Goal: Task Accomplishment & Management: Use online tool/utility

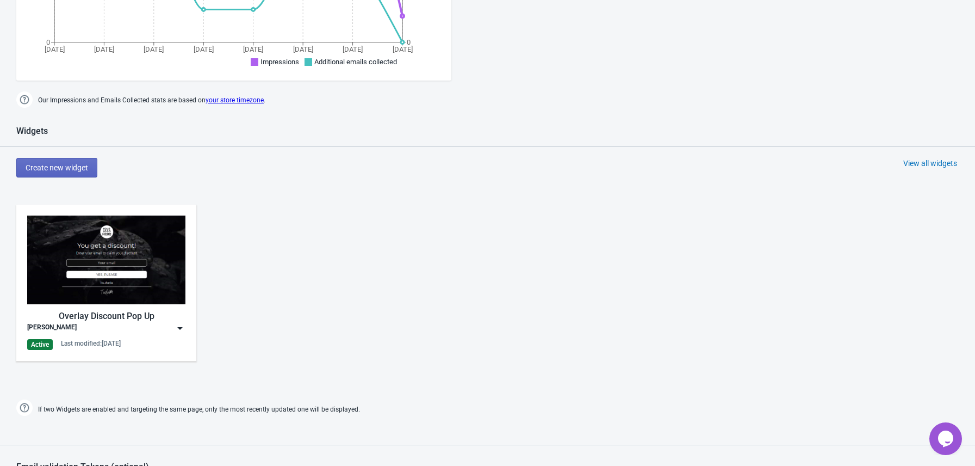
scroll to position [432, 0]
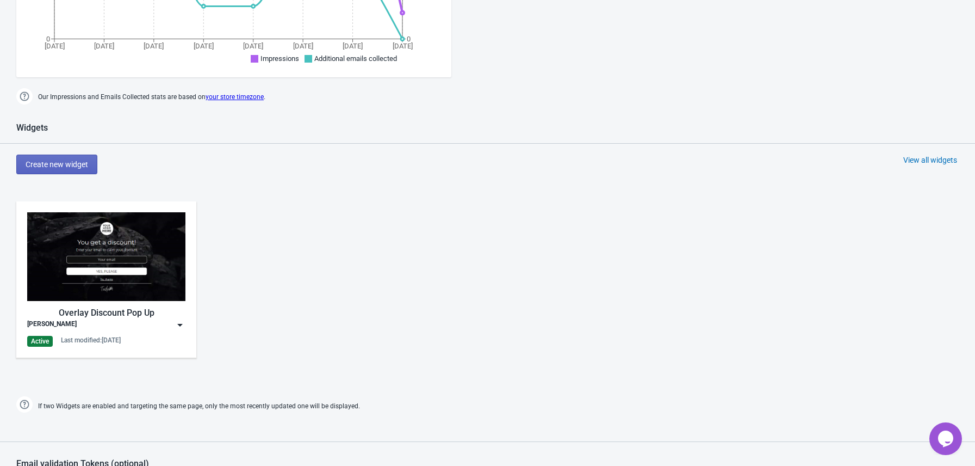
click at [177, 329] on div "Overlay Discount Pop Up [PERSON_NAME] Active Last modified: [DATE]" at bounding box center [106, 279] width 158 height 134
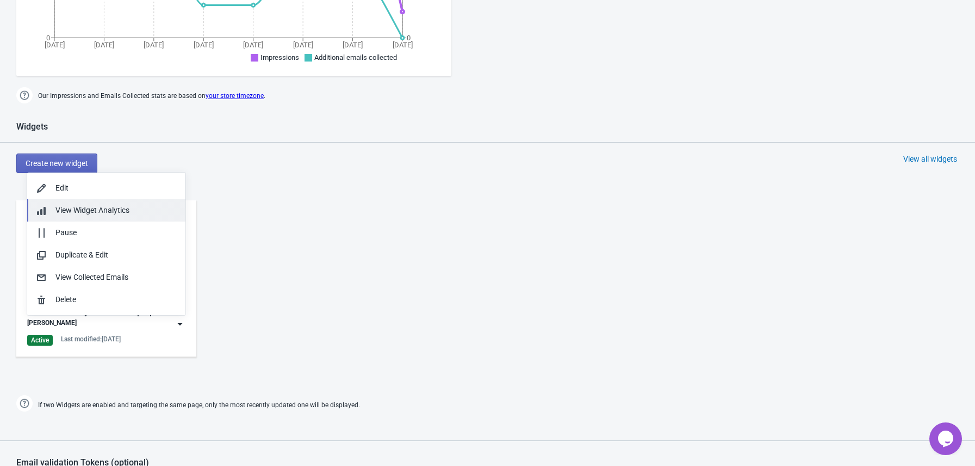
click at [90, 202] on button "View Widget Analytics" at bounding box center [106, 210] width 158 height 22
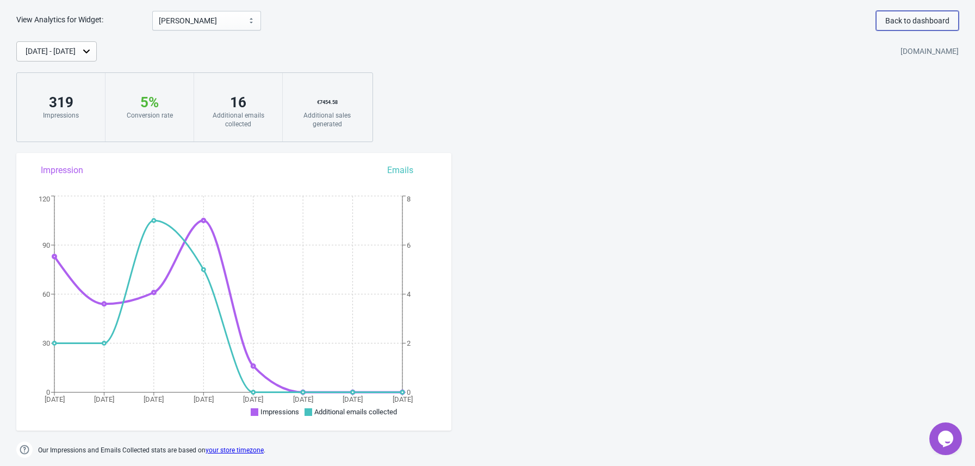
click at [909, 13] on button "Back to dashboard" at bounding box center [917, 21] width 83 height 20
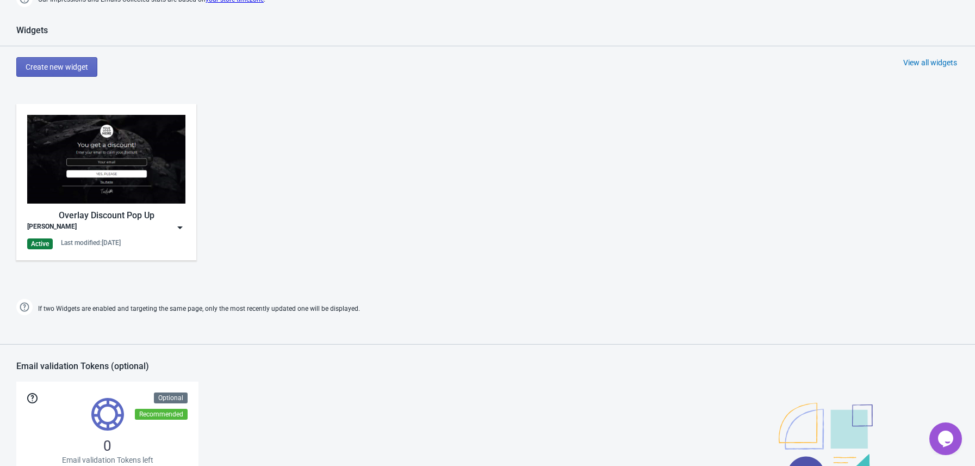
scroll to position [580, 0]
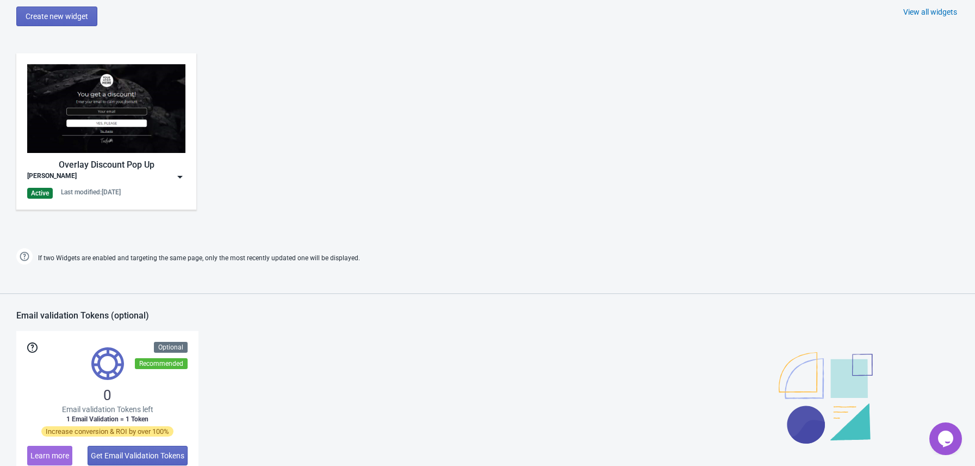
click at [119, 127] on img at bounding box center [106, 108] width 158 height 89
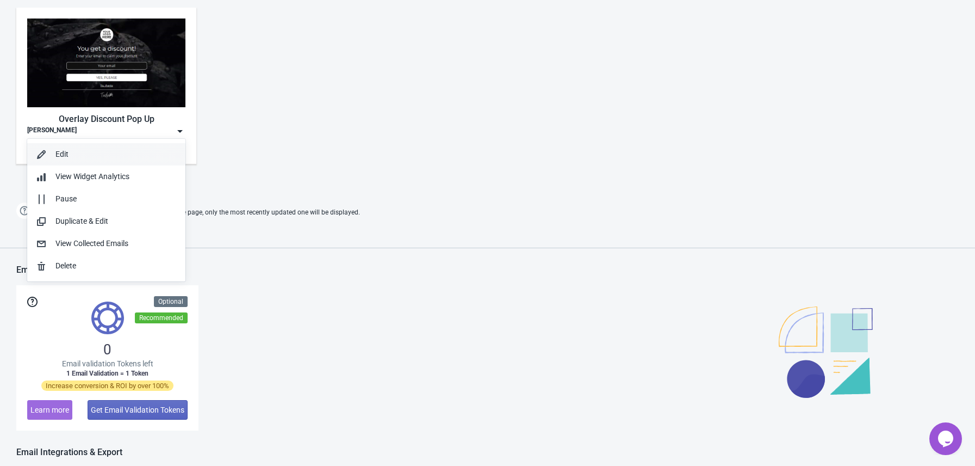
scroll to position [627, 0]
click at [84, 150] on div "Edit" at bounding box center [115, 153] width 121 height 11
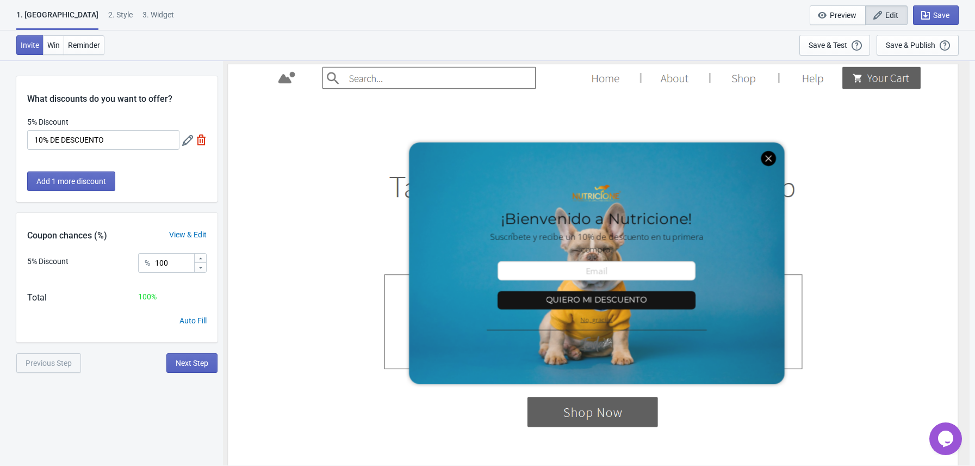
click at [199, 321] on div "Auto Fill" at bounding box center [193, 320] width 27 height 11
click at [121, 141] on input "10% DE DESCUENTO" at bounding box center [103, 140] width 152 height 20
click at [196, 235] on div "View & Edit" at bounding box center [187, 234] width 59 height 11
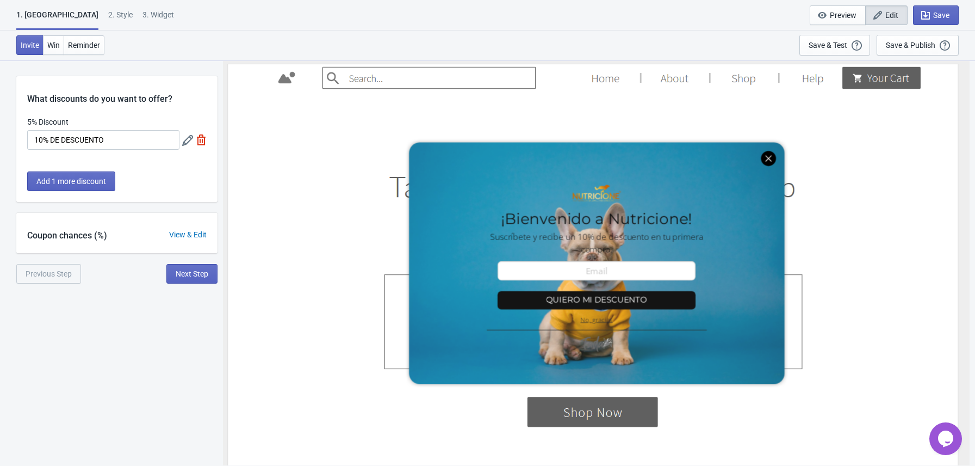
click at [196, 235] on div "View & Edit" at bounding box center [187, 234] width 59 height 11
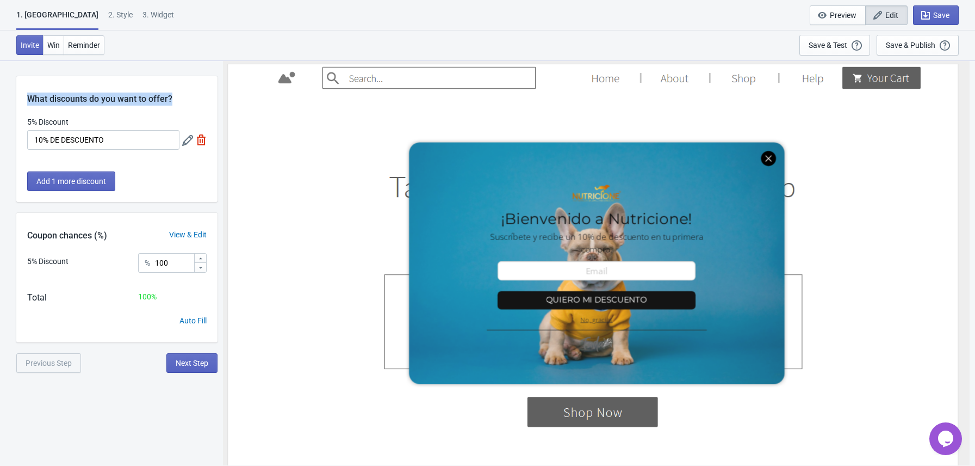
drag, startPoint x: 169, startPoint y: 98, endPoint x: 14, endPoint y: 92, distance: 155.1
click at [4, 93] on div "What discounts do you want to offer? 5% Discount 10% DE DESCUENTO Add 1 more di…" at bounding box center [487, 216] width 975 height 313
click at [43, 124] on label "5% Discount" at bounding box center [47, 121] width 41 height 11
click at [43, 130] on input "10% DE DESCUENTO" at bounding box center [103, 140] width 152 height 20
click at [42, 124] on label "5% Discount" at bounding box center [47, 121] width 41 height 11
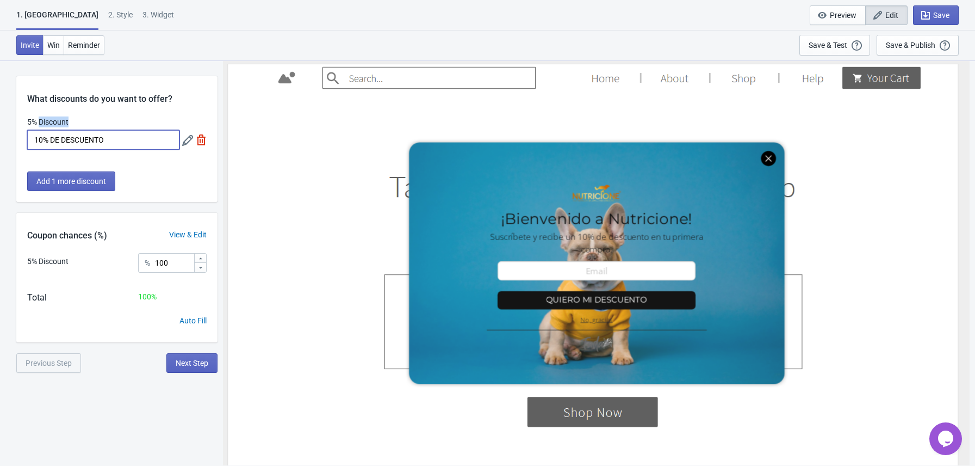
click at [42, 130] on input "10% DE DESCUENTO" at bounding box center [103, 140] width 152 height 20
click at [48, 121] on label "5% Discount" at bounding box center [47, 121] width 41 height 11
click at [48, 130] on input "10% DE DESCUENTO" at bounding box center [103, 140] width 152 height 20
click at [48, 121] on label "5% Discount" at bounding box center [47, 121] width 41 height 11
click at [48, 130] on input "10% DE DESCUENTO" at bounding box center [103, 140] width 152 height 20
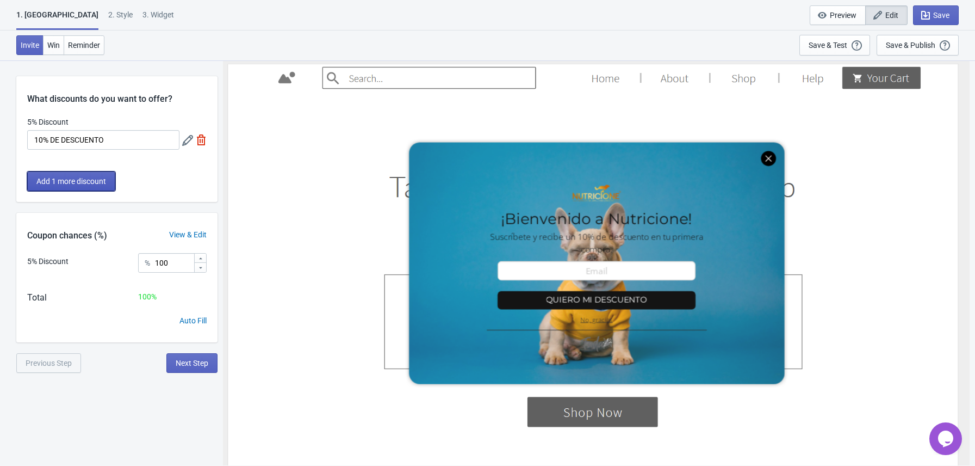
click at [94, 184] on span "Add 1 more discount" at bounding box center [71, 181] width 70 height 9
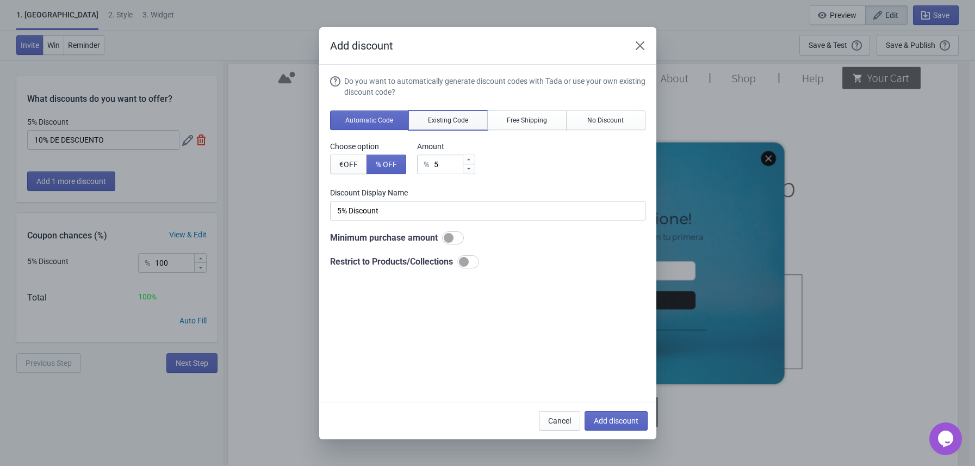
click at [438, 120] on span "Existing Code" at bounding box center [448, 120] width 40 height 9
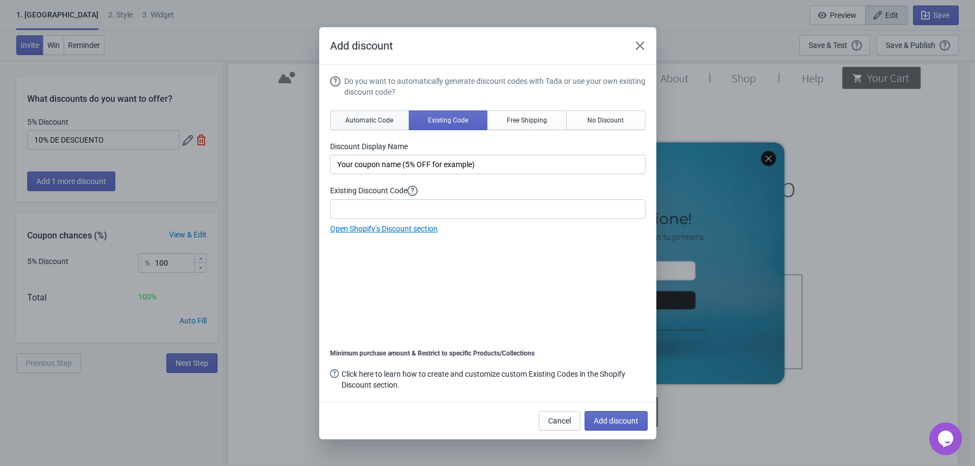
click at [342, 116] on button "Automatic Code" at bounding box center [369, 120] width 79 height 20
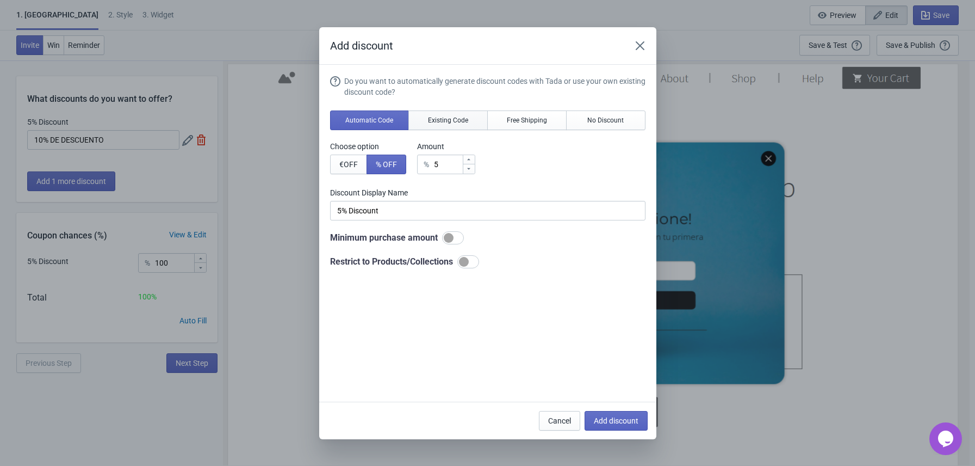
click at [484, 129] on button "Existing Code" at bounding box center [448, 120] width 79 height 20
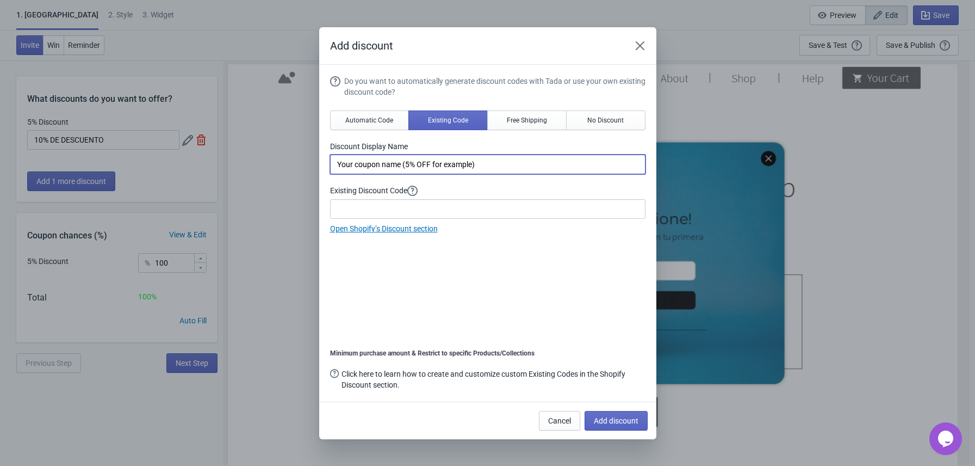
drag, startPoint x: 325, startPoint y: 152, endPoint x: 244, endPoint y: 143, distance: 81.0
click at [244, 143] on div "Add discount Do you want to automatically generate discount codes with Tada or …" at bounding box center [487, 233] width 975 height 412
type input "welcome"
drag, startPoint x: 313, startPoint y: 156, endPoint x: 292, endPoint y: 155, distance: 21.2
click at [292, 155] on div "Add discount Do you want to automatically generate discount codes with Tada or …" at bounding box center [487, 233] width 975 height 412
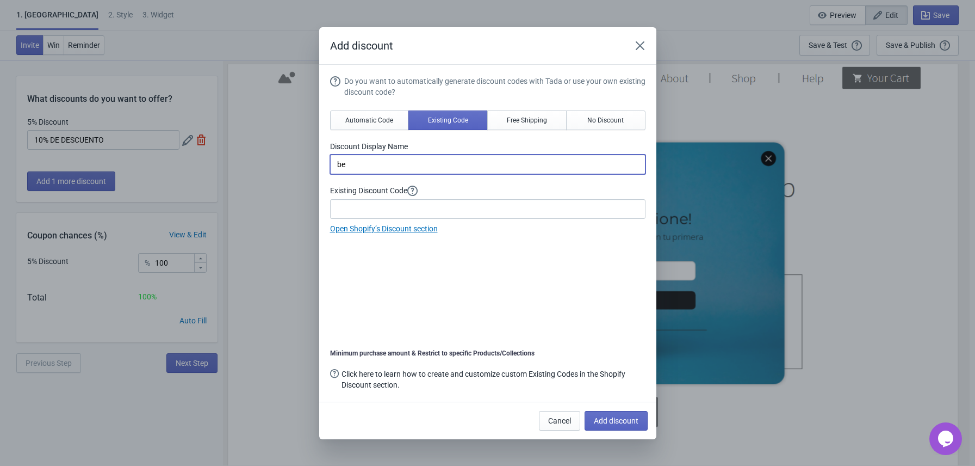
type input "b"
type input "bienvendia"
drag, startPoint x: 385, startPoint y: 164, endPoint x: 300, endPoint y: 162, distance: 84.3
click at [300, 162] on div "Add discount Do you want to automatically generate discount codes with Tada or …" at bounding box center [487, 233] width 975 height 412
type input "[PERSON_NAME]"
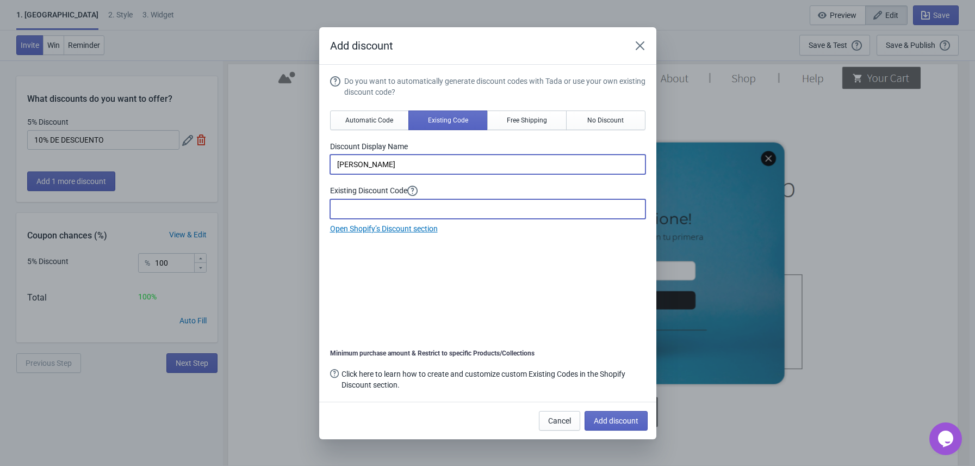
click at [373, 210] on input at bounding box center [487, 209] width 315 height 20
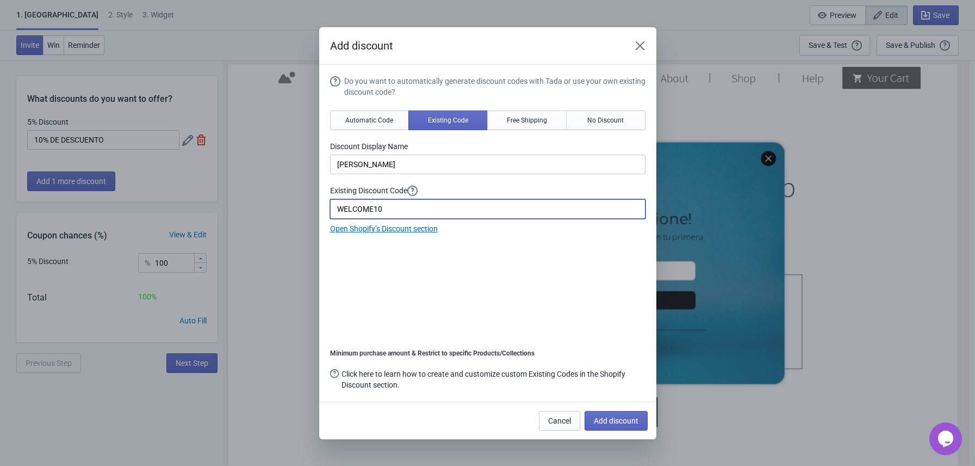
type input "WELCOME10"
click at [397, 232] on link "Open Shopify’s Discount section" at bounding box center [384, 228] width 108 height 9
click at [617, 420] on span "Add discount" at bounding box center [616, 420] width 45 height 9
type input "50"
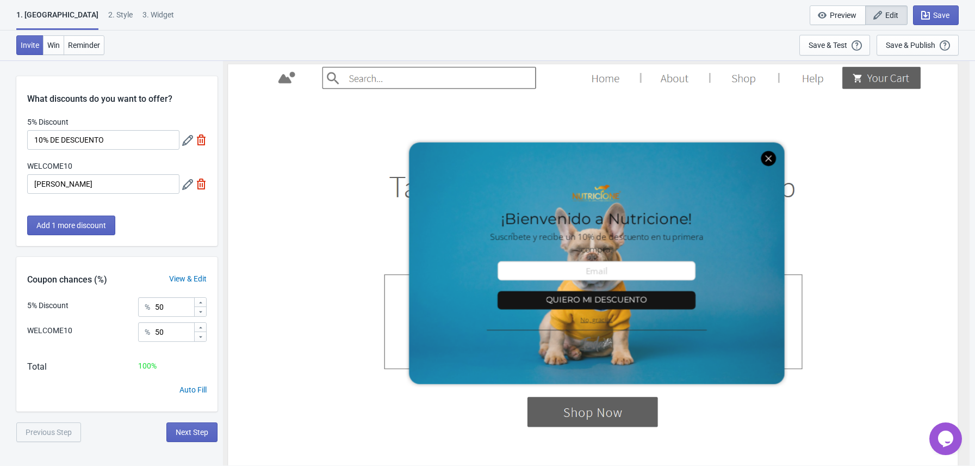
click at [199, 137] on img at bounding box center [201, 139] width 11 height 11
type input "WELCOME10"
type input "100"
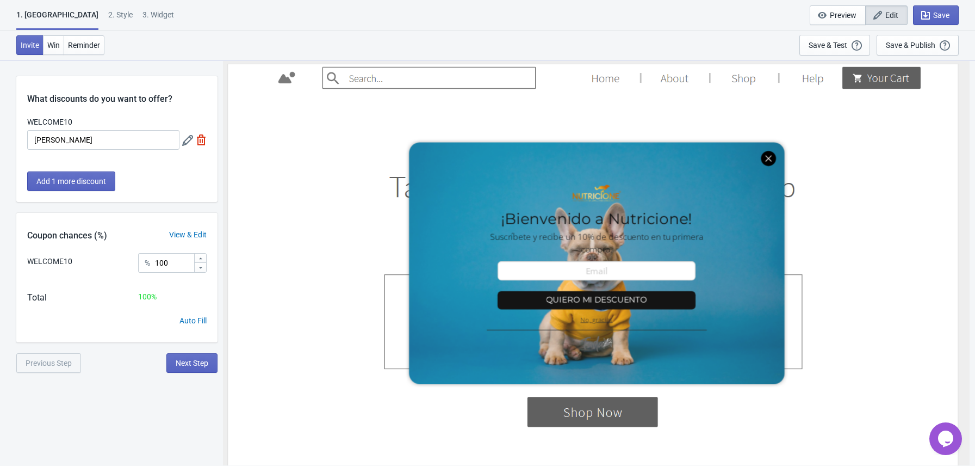
click at [192, 170] on div "What discounts do you want to offer? WELCOME10 [PERSON_NAME] Add 1 more discount" at bounding box center [116, 139] width 201 height 126
click at [933, 15] on span "Save" at bounding box center [936, 15] width 27 height 11
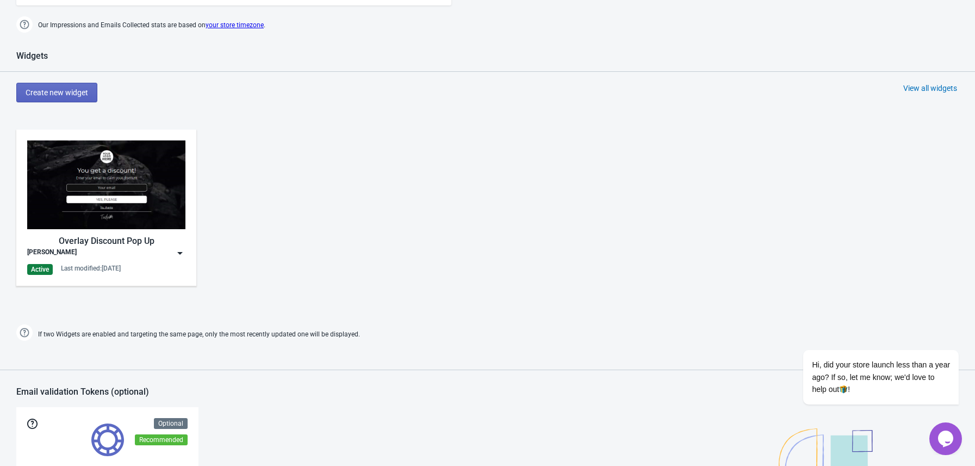
scroll to position [505, 0]
click at [141, 221] on img at bounding box center [106, 183] width 158 height 89
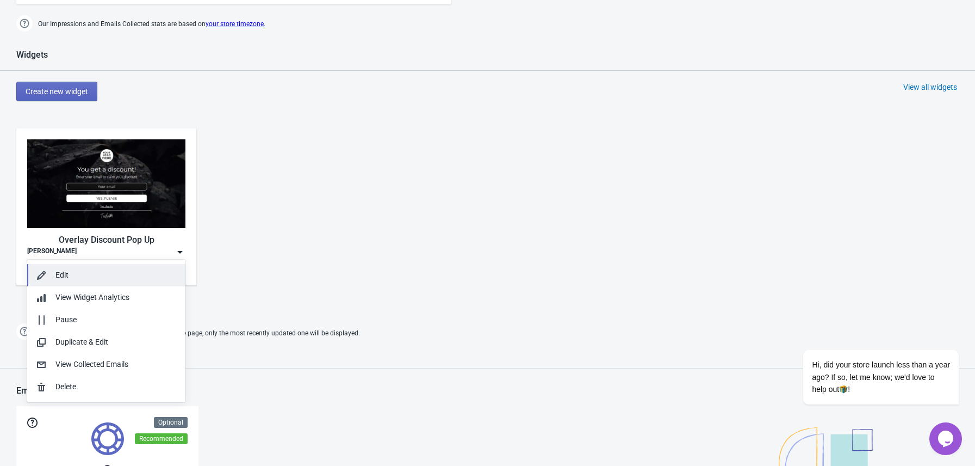
click at [128, 265] on button "Edit" at bounding box center [106, 275] width 158 height 22
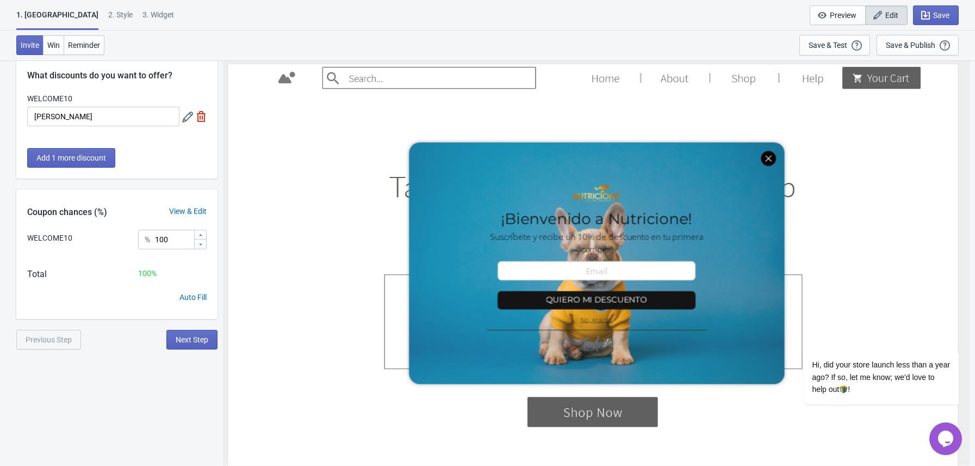
scroll to position [28, 0]
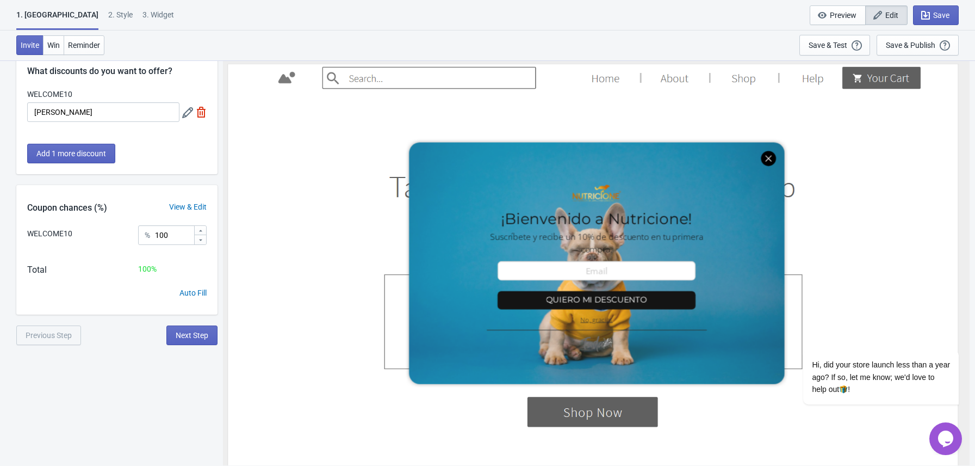
click at [207, 201] on div "View & Edit" at bounding box center [187, 206] width 59 height 11
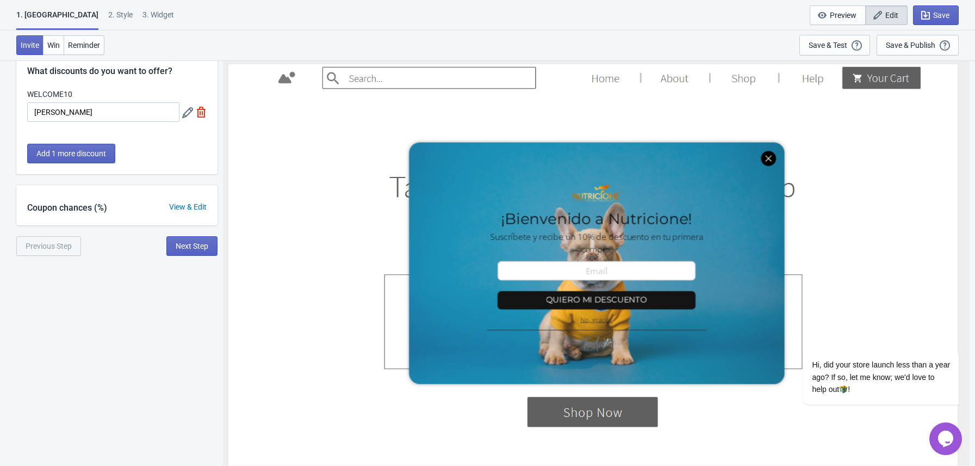
click at [207, 205] on div "View & Edit" at bounding box center [187, 206] width 59 height 11
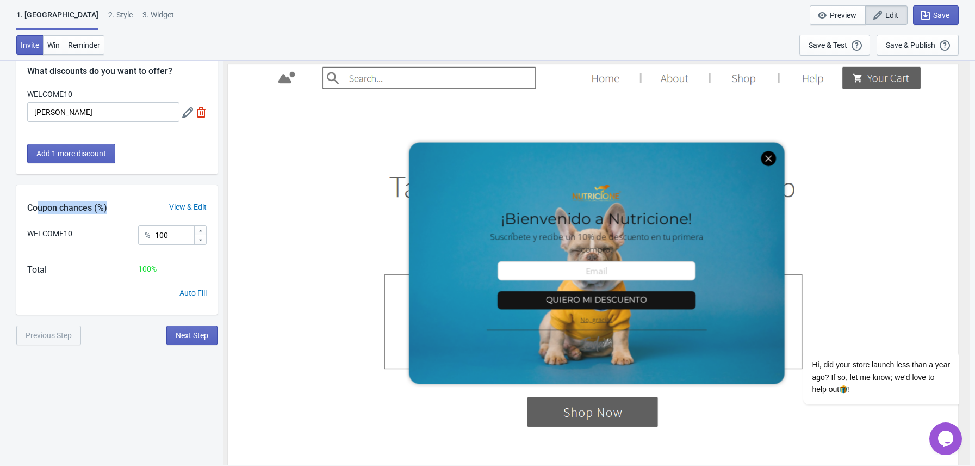
drag, startPoint x: 124, startPoint y: 207, endPoint x: 38, endPoint y: 207, distance: 85.9
click at [38, 207] on div "Coupon chances (%) View & Edit" at bounding box center [116, 205] width 201 height 40
click at [40, 206] on div "Coupon chances (%)" at bounding box center [67, 207] width 102 height 13
drag, startPoint x: 26, startPoint y: 206, endPoint x: 111, endPoint y: 208, distance: 84.9
click at [111, 208] on div "Coupon chances (%)" at bounding box center [67, 207] width 102 height 13
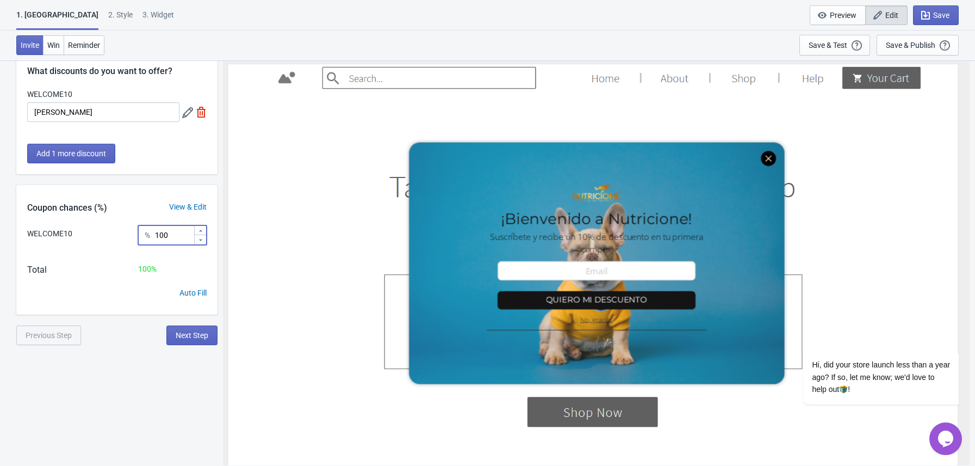
click at [177, 236] on input "100" at bounding box center [173, 235] width 39 height 20
click at [177, 269] on div "100 %" at bounding box center [172, 268] width 69 height 11
click at [197, 293] on div "Auto Fill" at bounding box center [193, 292] width 27 height 11
click at [186, 293] on div "Auto Fill" at bounding box center [193, 292] width 27 height 11
click at [201, 335] on span "Next Step" at bounding box center [192, 335] width 33 height 9
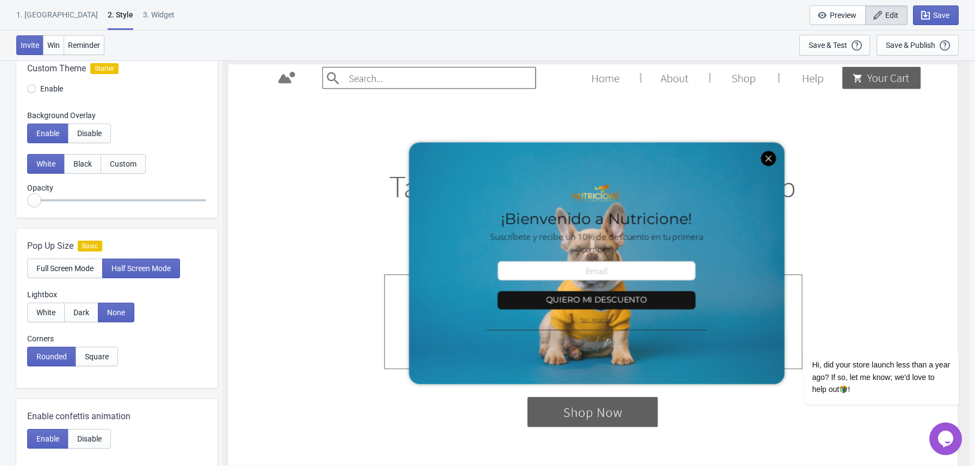
scroll to position [0, 0]
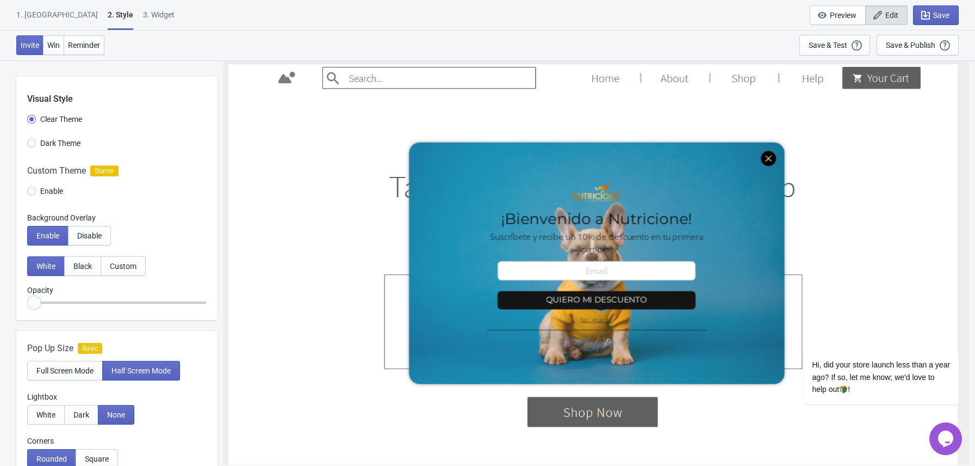
click at [38, 14] on div "1. [GEOGRAPHIC_DATA]" at bounding box center [57, 18] width 82 height 19
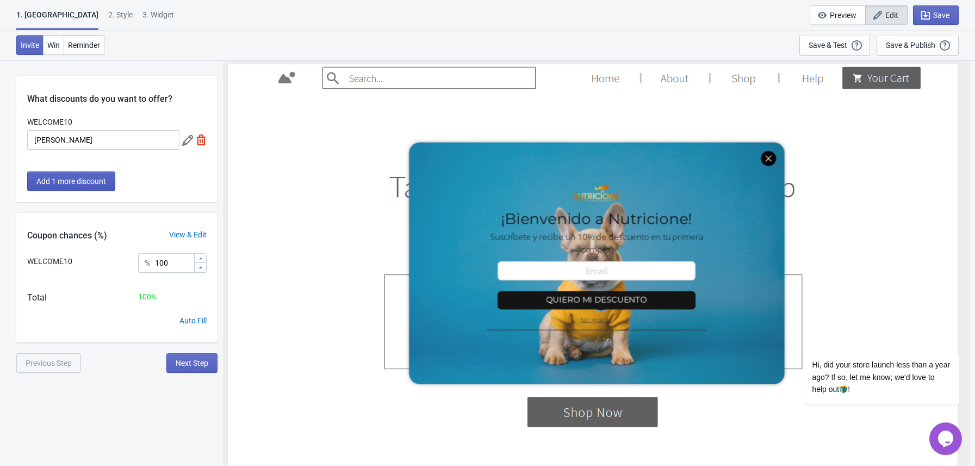
click at [94, 183] on span "Add 1 more discount" at bounding box center [71, 181] width 70 height 9
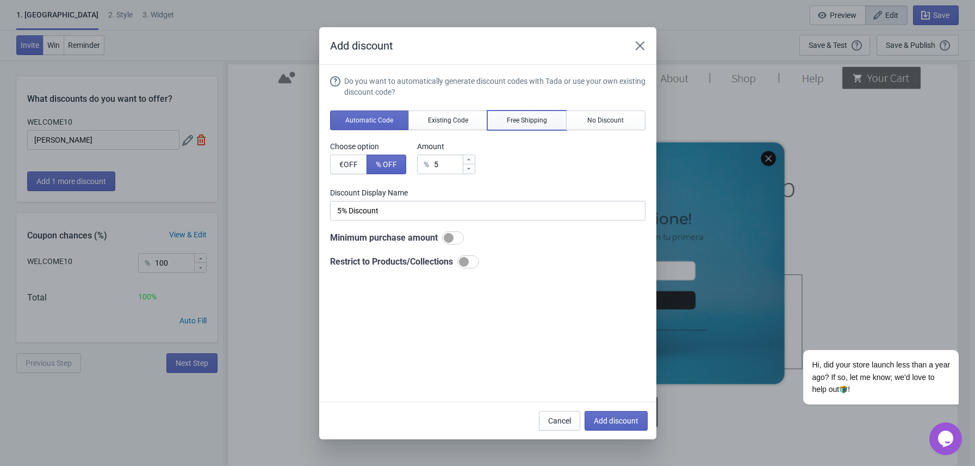
click at [556, 125] on button "Free Shipping" at bounding box center [526, 120] width 79 height 20
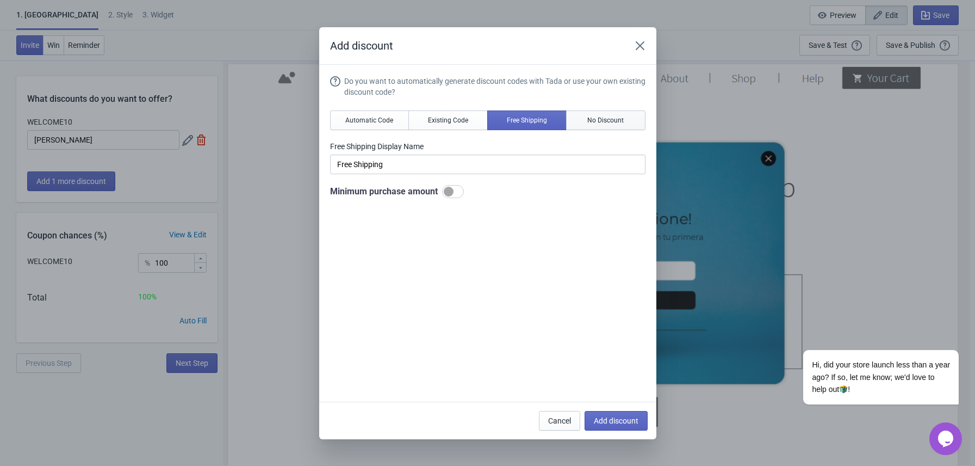
click at [579, 120] on button "No Discount" at bounding box center [605, 120] width 79 height 20
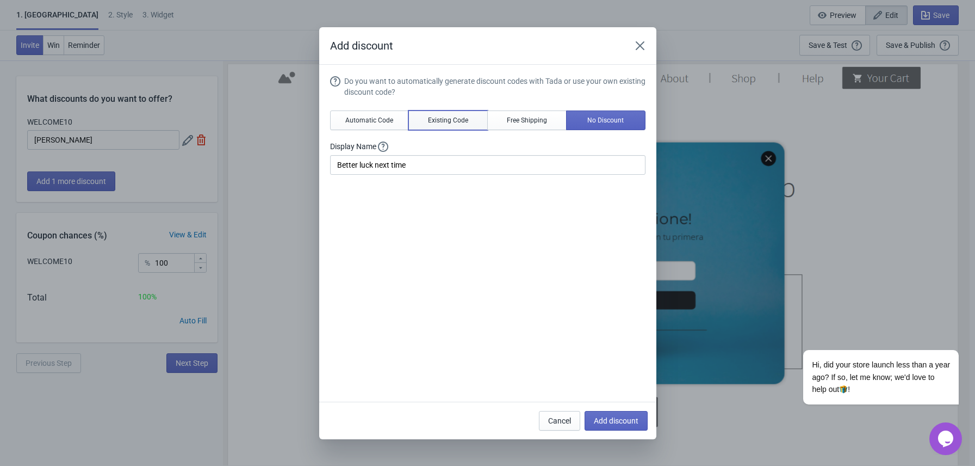
click at [441, 121] on span "Existing Code" at bounding box center [448, 120] width 40 height 9
type input "Your coupon name (5% OFF for example)"
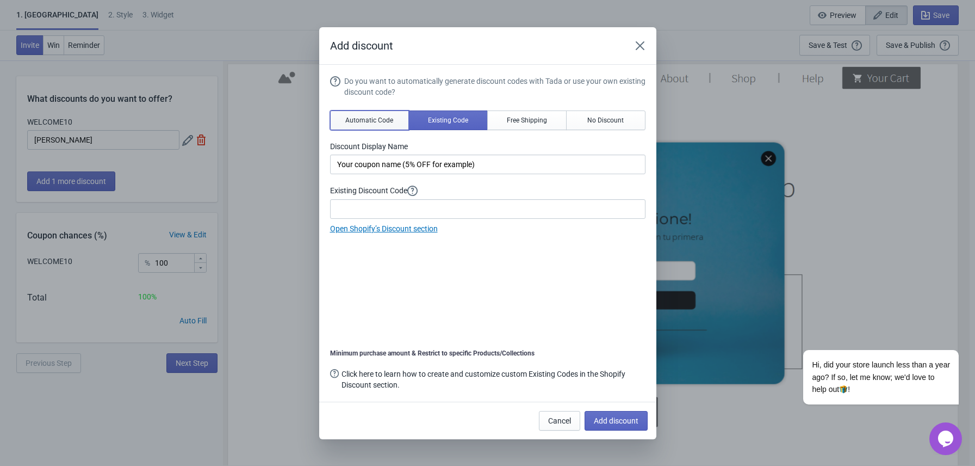
click at [366, 122] on span "Automatic Code" at bounding box center [369, 120] width 48 height 9
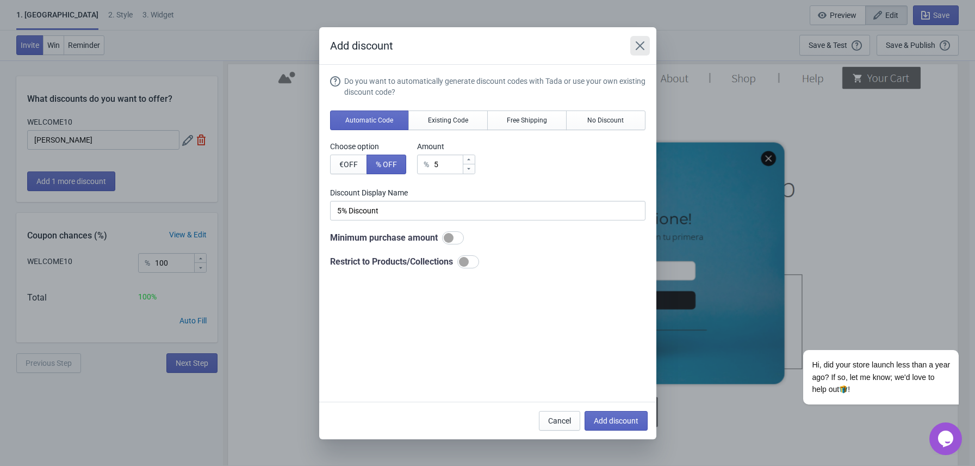
click at [641, 51] on icon "Close" at bounding box center [640, 45] width 11 height 11
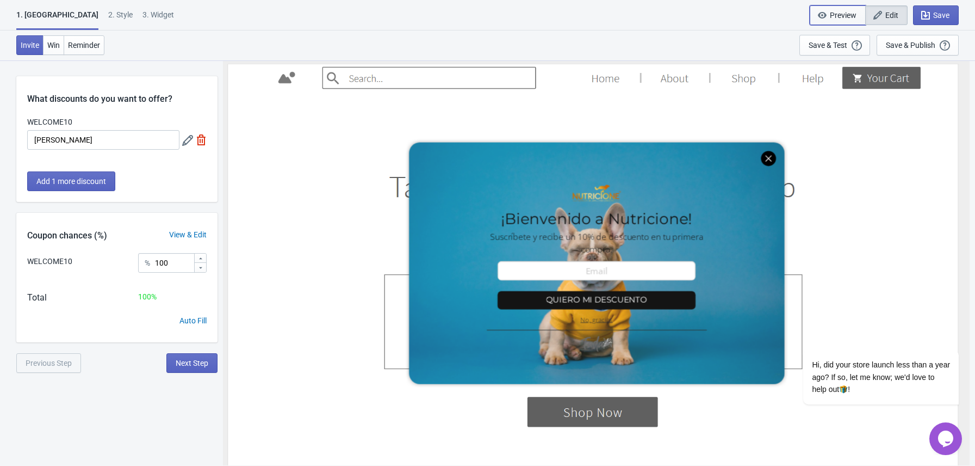
click at [831, 15] on span "Preview" at bounding box center [843, 15] width 27 height 9
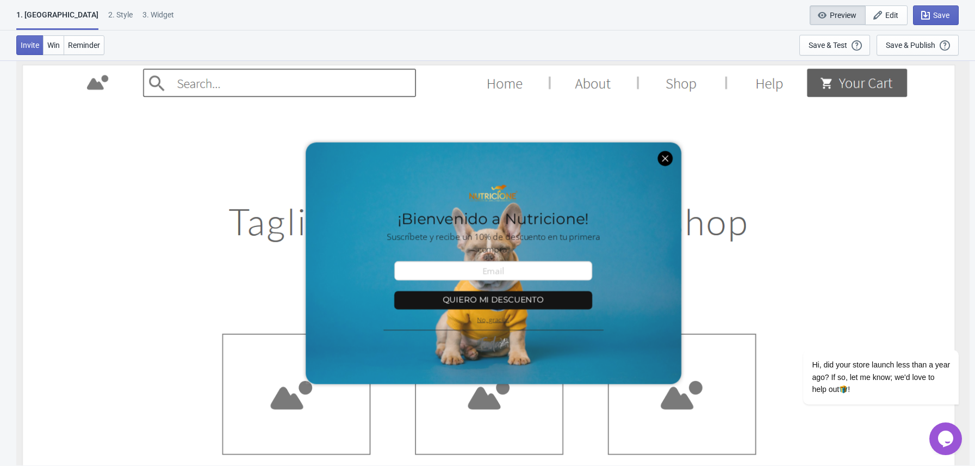
click at [534, 265] on div at bounding box center [493, 263] width 941 height 400
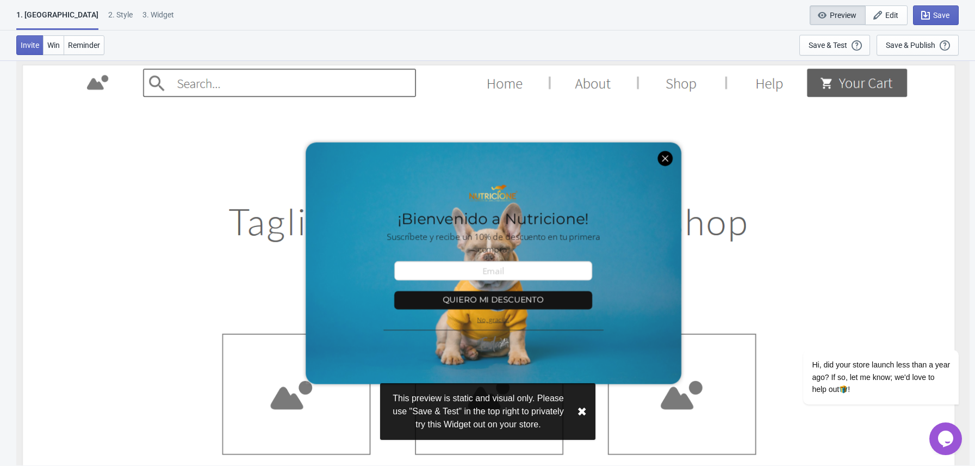
click at [665, 159] on div at bounding box center [493, 263] width 941 height 400
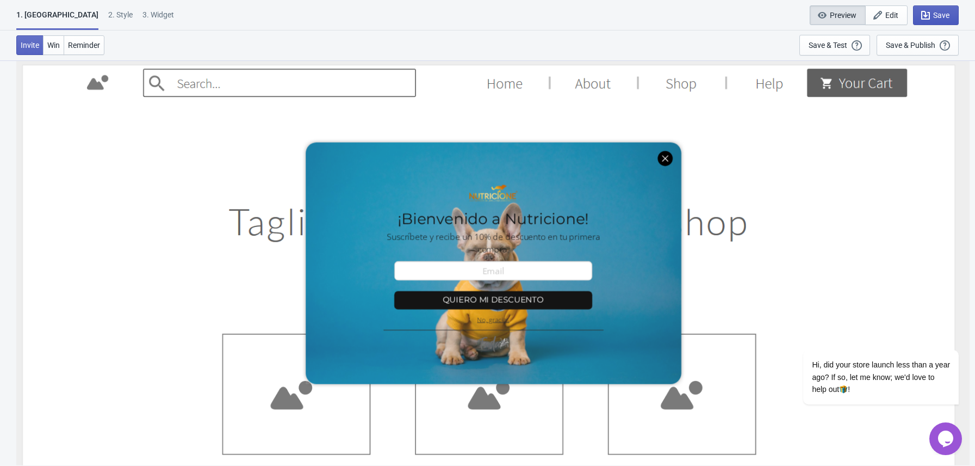
click at [927, 11] on icon "button" at bounding box center [925, 15] width 11 height 11
